Goal: Task Accomplishment & Management: Complete application form

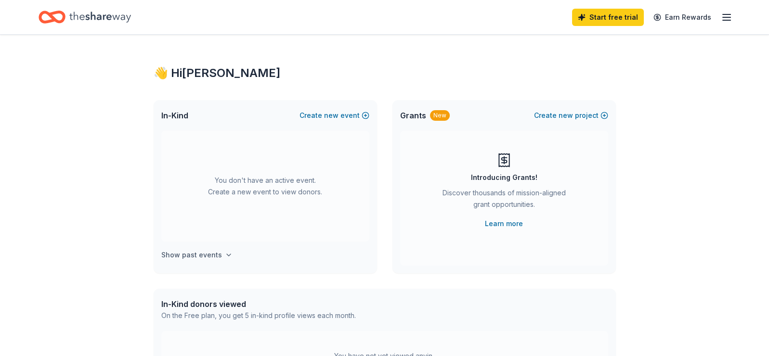
click at [225, 256] on icon "button" at bounding box center [229, 255] width 8 height 8
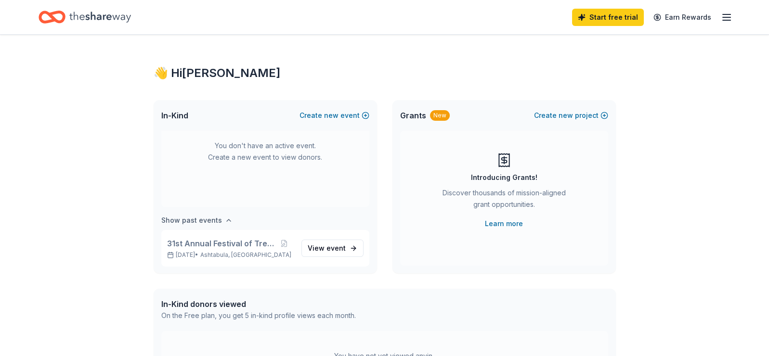
scroll to position [35, 0]
click at [317, 247] on span "View event" at bounding box center [327, 248] width 38 height 12
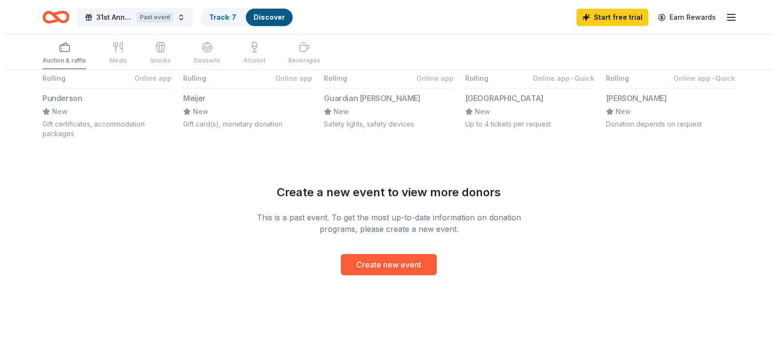
scroll to position [809, 0]
click at [390, 268] on button "Create new event" at bounding box center [385, 264] width 96 height 21
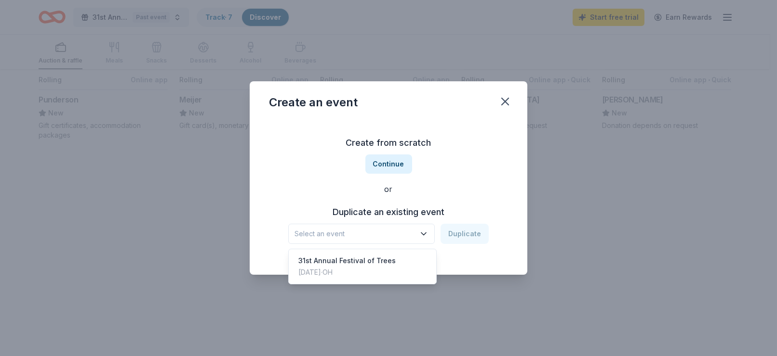
click at [380, 233] on span "Select an event" at bounding box center [354, 234] width 120 height 12
drag, startPoint x: 374, startPoint y: 161, endPoint x: 269, endPoint y: 256, distance: 141.9
click at [269, 256] on div "Create from scratch Continue or Duplicate an existing event Select an event Dup…" at bounding box center [388, 190] width 239 height 140
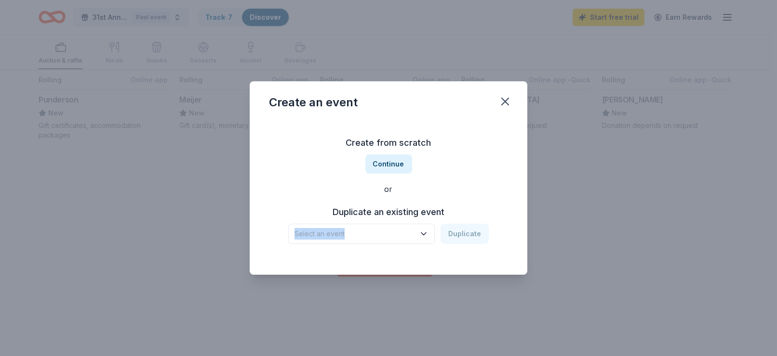
click at [402, 226] on button "Select an event" at bounding box center [361, 234] width 146 height 20
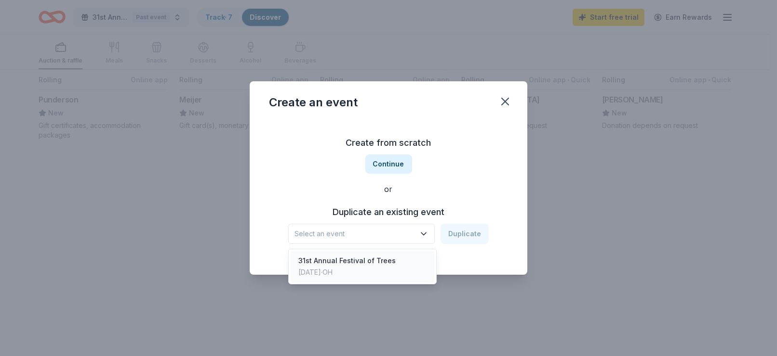
click at [352, 261] on div "31st Annual Festival of Trees" at bounding box center [346, 261] width 97 height 12
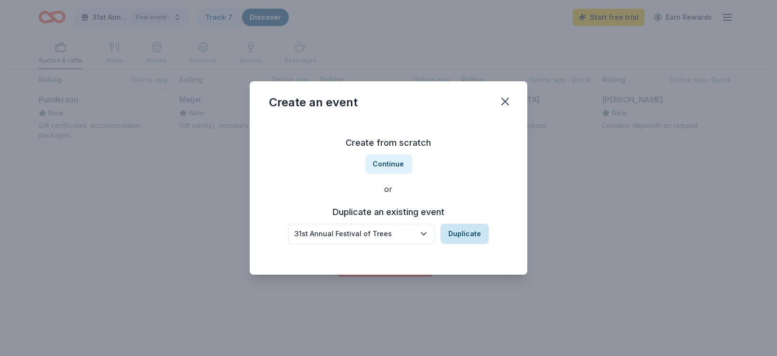
click at [465, 231] on button "Duplicate" at bounding box center [464, 234] width 48 height 20
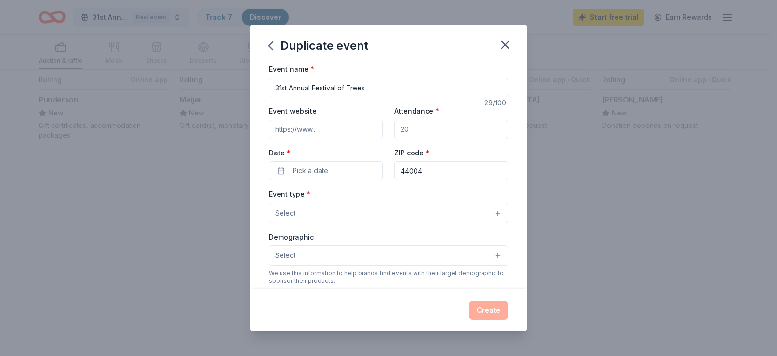
click at [290, 87] on input "31st Annual Festival of Trees" at bounding box center [388, 87] width 239 height 19
type input "32nd Annual Festival of Trees"
click at [314, 131] on input "Event website" at bounding box center [326, 129] width 114 height 19
drag, startPoint x: 406, startPoint y: 130, endPoint x: 388, endPoint y: 131, distance: 18.3
click at [388, 131] on div "Event website Attendance * Date * Pick a date ZIP code * 44004" at bounding box center [388, 143] width 239 height 76
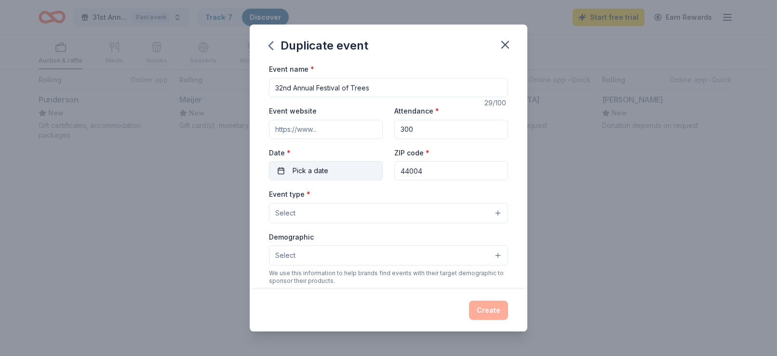
type input "300"
click at [305, 167] on span "Pick a date" at bounding box center [310, 171] width 36 height 12
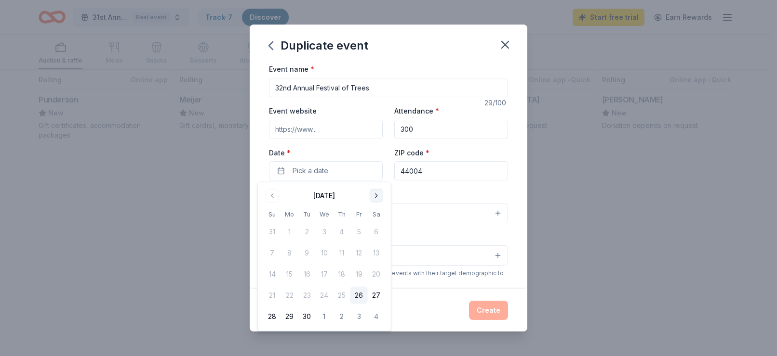
click at [378, 196] on button "Go to next month" at bounding box center [375, 195] width 13 height 13
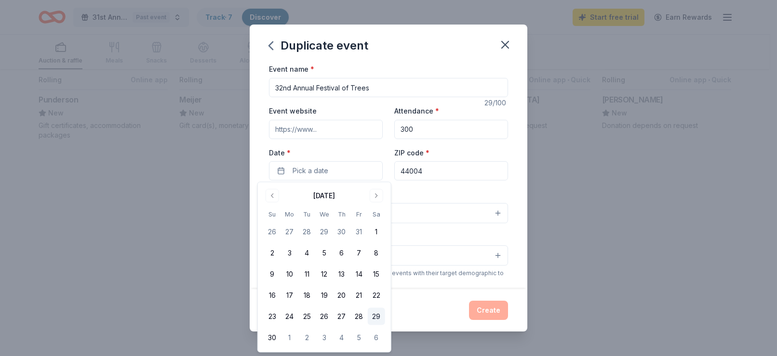
click at [375, 317] on button "29" at bounding box center [376, 316] width 17 height 17
click at [461, 188] on div "Event type * Select" at bounding box center [388, 205] width 239 height 35
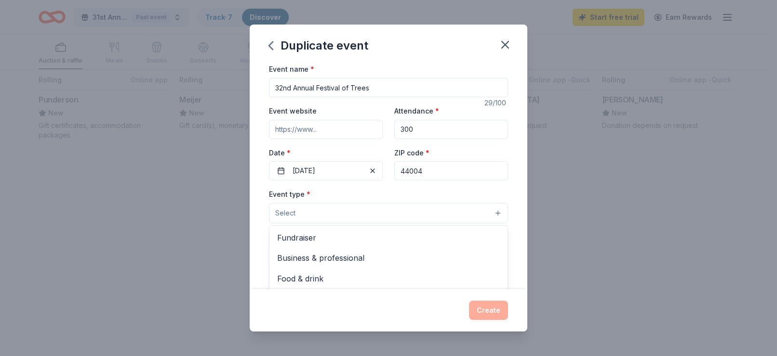
click at [307, 214] on button "Select" at bounding box center [388, 213] width 239 height 20
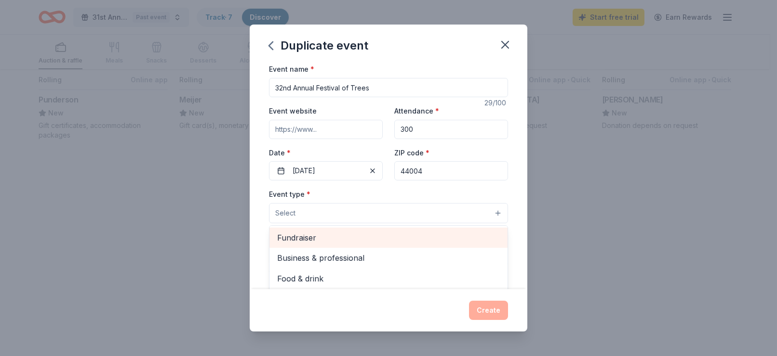
click at [303, 233] on span "Fundraiser" at bounding box center [388, 238] width 223 height 13
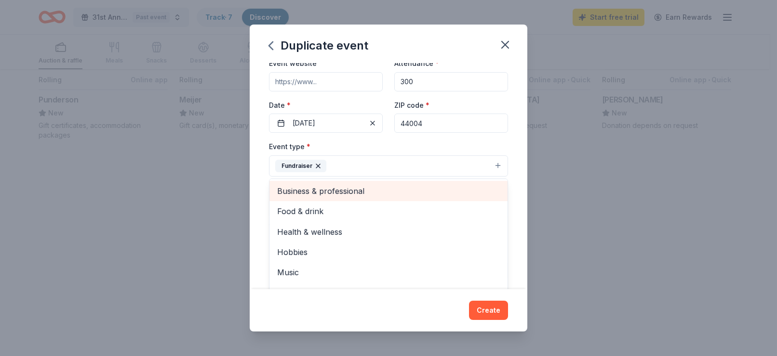
scroll to position [11, 0]
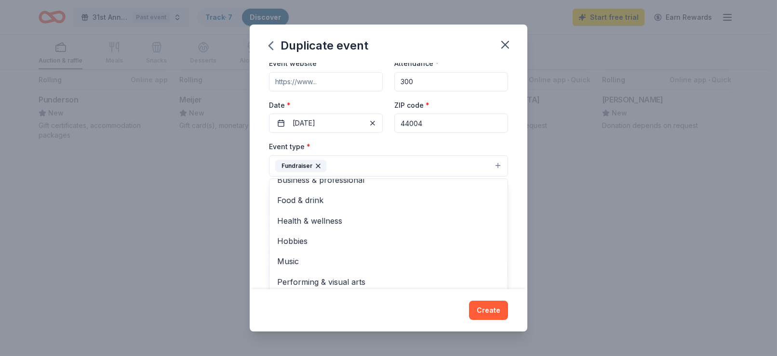
click at [455, 145] on div "Event type * Fundraiser Business & professional Food & drink Health & wellness …" at bounding box center [388, 159] width 239 height 36
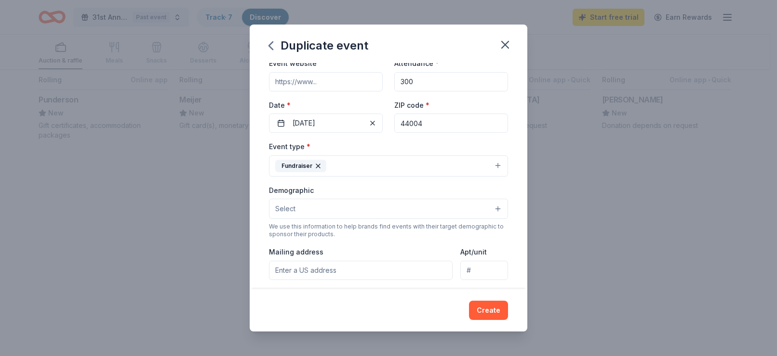
click at [295, 204] on button "Select" at bounding box center [388, 209] width 239 height 20
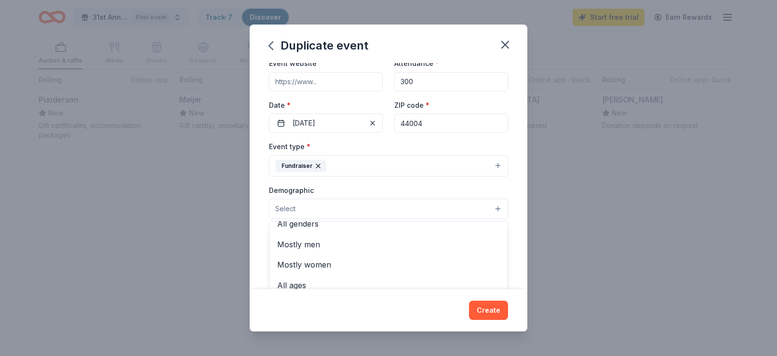
scroll to position [0, 0]
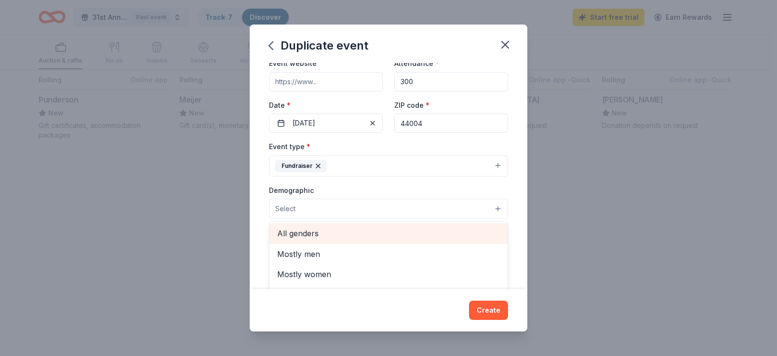
click at [281, 229] on span "All genders" at bounding box center [388, 233] width 223 height 13
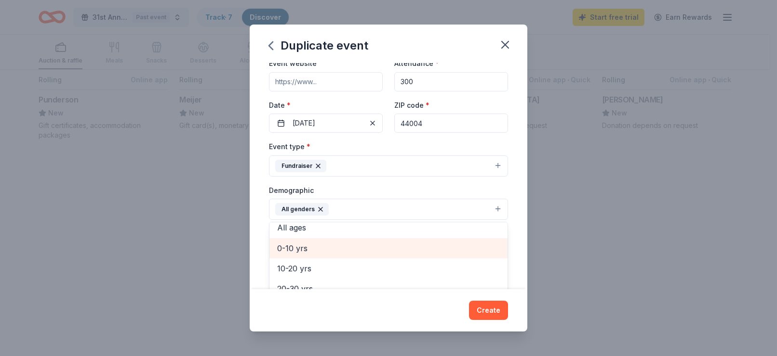
scroll to position [96, 0]
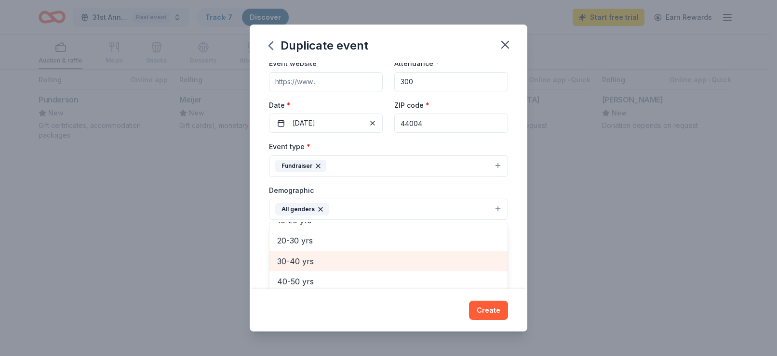
click at [291, 256] on span "30-40 yrs" at bounding box center [388, 261] width 223 height 13
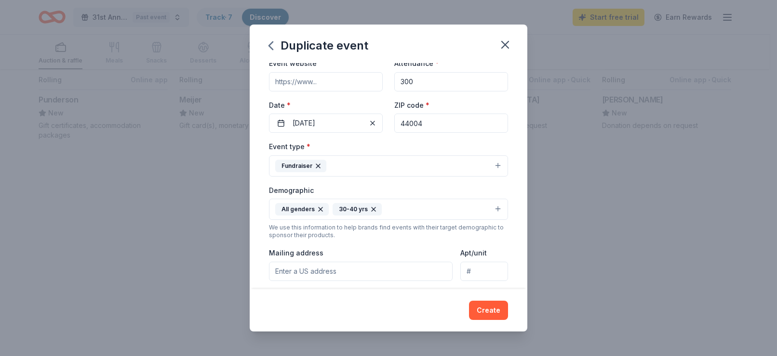
click at [369, 208] on icon "button" at bounding box center [373, 210] width 8 height 8
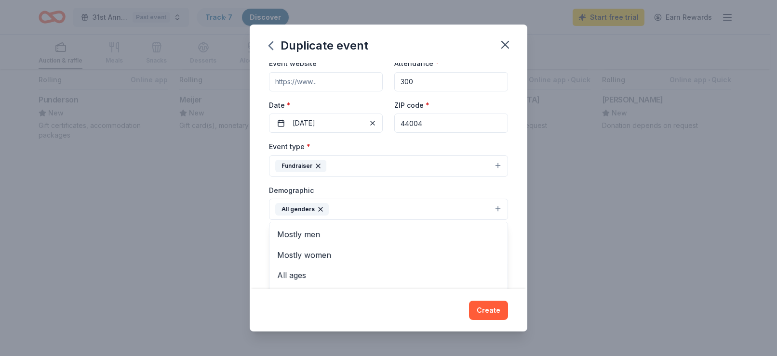
click at [337, 208] on button "All genders" at bounding box center [388, 209] width 239 height 21
click at [296, 270] on span "All ages" at bounding box center [388, 275] width 223 height 13
click at [512, 226] on div "Event name * 32nd Annual Festival of Trees 29 /100 Event website Attendance * 3…" at bounding box center [388, 176] width 277 height 226
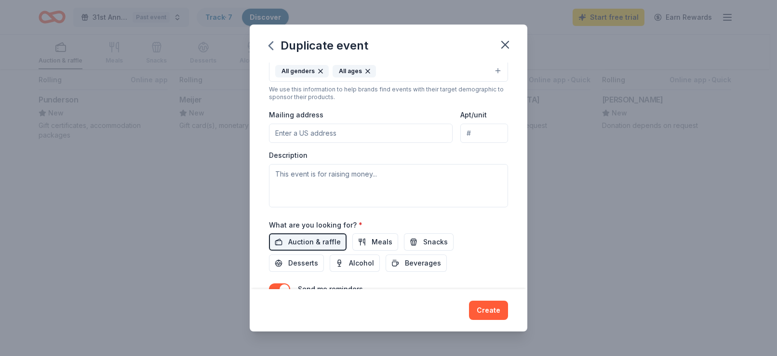
scroll to position [193, 0]
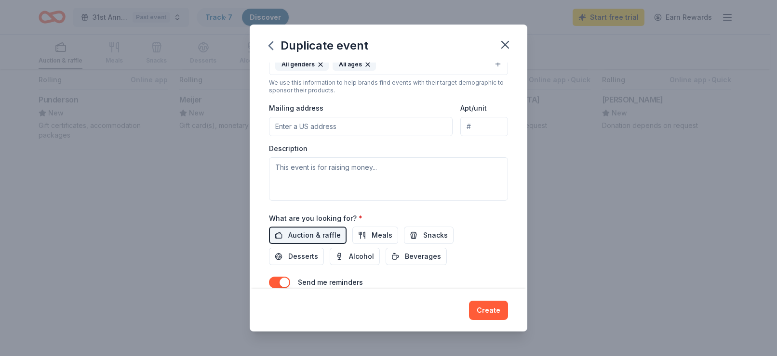
click at [284, 128] on input "Mailing address" at bounding box center [361, 126] width 184 height 19
drag, startPoint x: 347, startPoint y: 122, endPoint x: 271, endPoint y: 127, distance: 76.3
click at [271, 127] on input "Mailing address" at bounding box center [361, 126] width 184 height 19
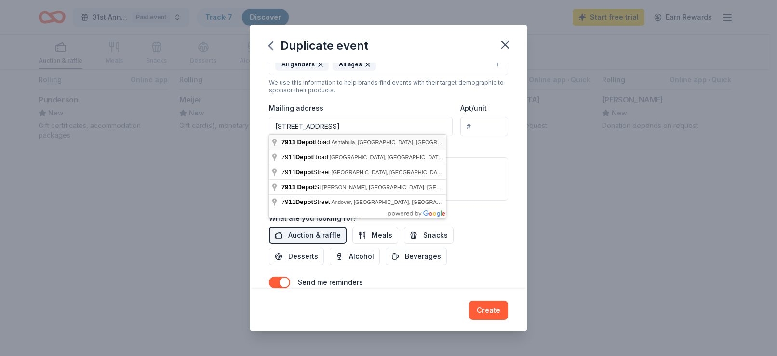
type input "[STREET_ADDRESS]"
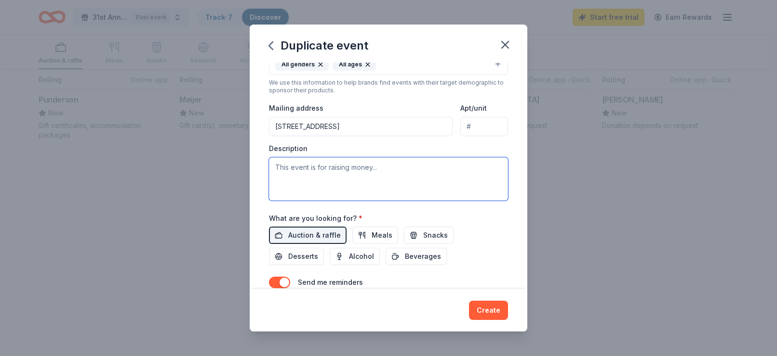
click at [275, 166] on textarea at bounding box center [388, 179] width 239 height 43
click at [275, 162] on textarea at bounding box center [388, 179] width 239 height 43
paste textarea "[GEOGRAPHIC_DATA][PERSON_NAME] in [GEOGRAPHIC_DATA] is proud to serve over 650 …"
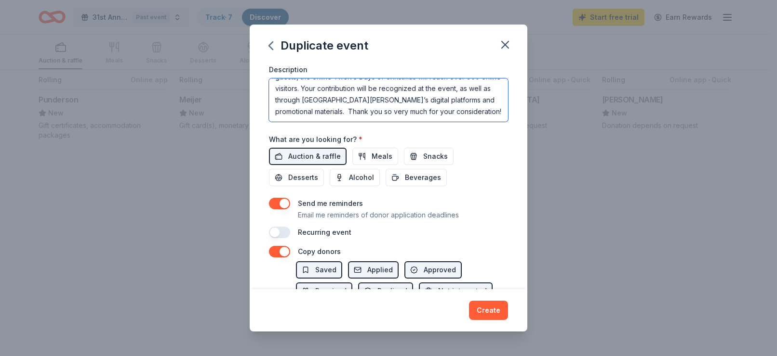
scroll to position [289, 0]
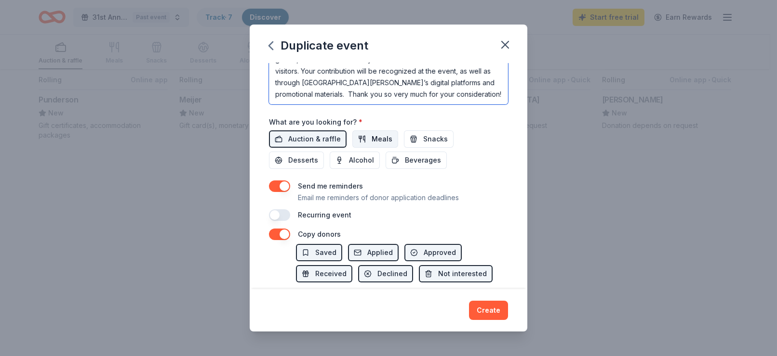
type textarea "[GEOGRAPHIC_DATA][PERSON_NAME] in [GEOGRAPHIC_DATA] is proud to serve over 650 …"
click at [379, 138] on span "Meals" at bounding box center [381, 139] width 21 height 12
click at [369, 131] on button "Meals" at bounding box center [375, 139] width 46 height 17
click at [490, 311] on button "Create" at bounding box center [488, 310] width 39 height 19
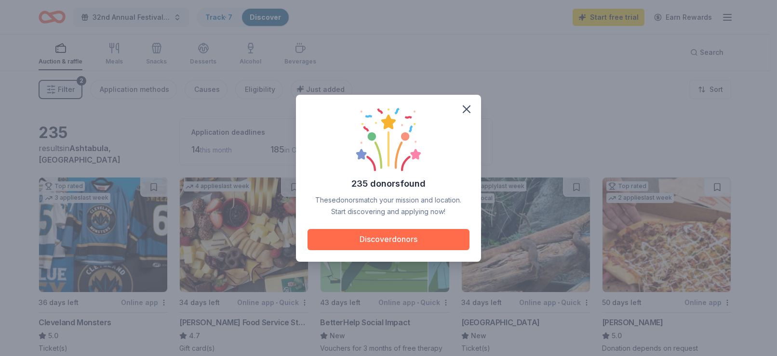
click at [370, 239] on button "Discover donors" at bounding box center [388, 239] width 162 height 21
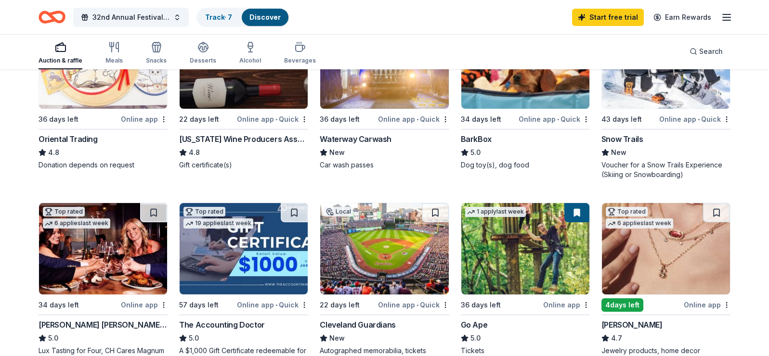
scroll to position [241, 0]
